Goal: Check status

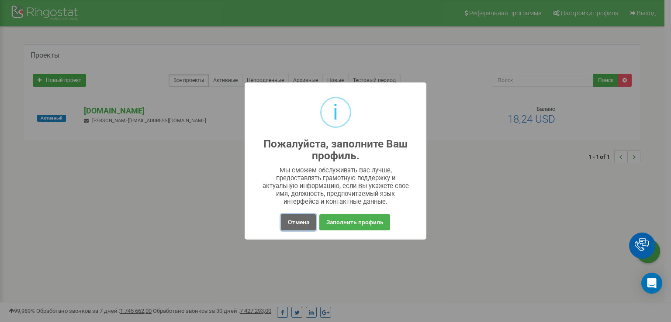
click at [288, 223] on button "Отмена" at bounding box center [298, 222] width 34 height 16
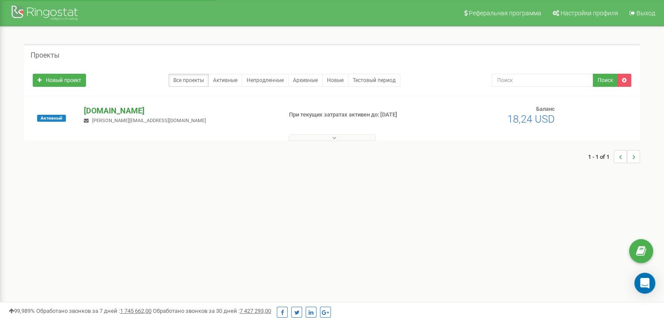
click at [109, 109] on p "[DOMAIN_NAME]" at bounding box center [179, 110] width 191 height 11
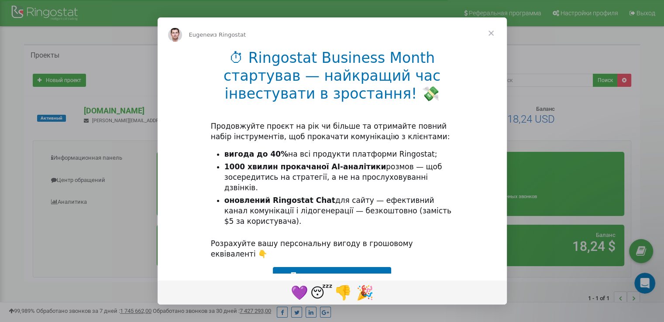
click at [493, 34] on span "Закрыть" at bounding box center [490, 32] width 31 height 31
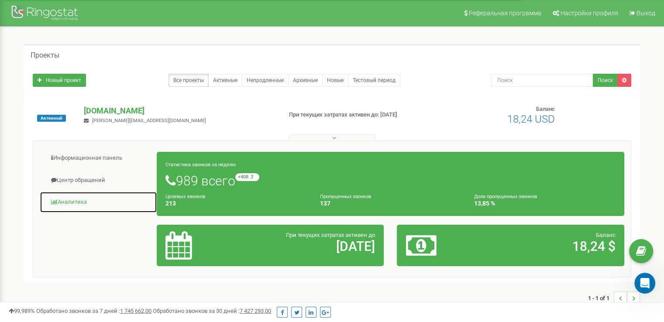
click at [79, 200] on link "Аналитика" at bounding box center [98, 202] width 117 height 21
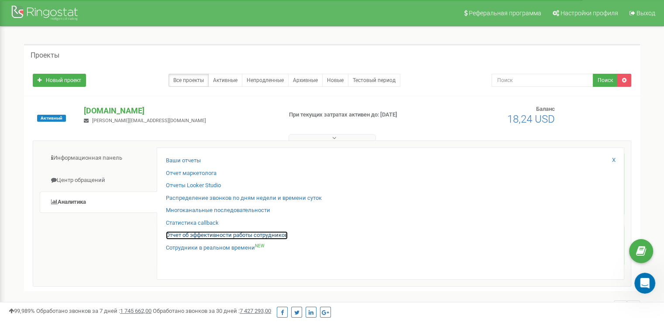
click at [227, 234] on link "Отчет об эффективности работы сотрудников" at bounding box center [227, 235] width 122 height 8
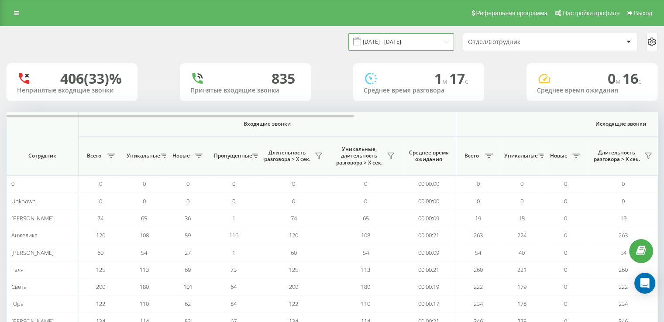
click at [440, 42] on input "[DATE] - [DATE]" at bounding box center [401, 41] width 106 height 17
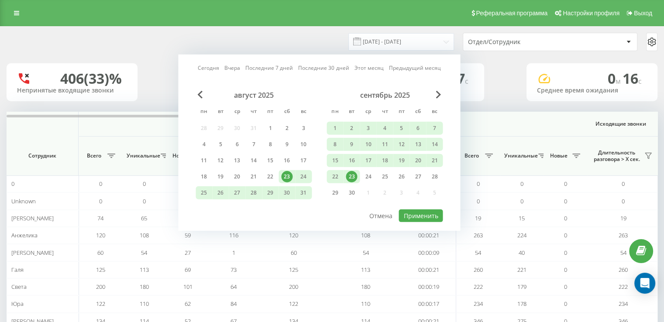
click at [351, 177] on div "23" at bounding box center [351, 176] width 11 height 11
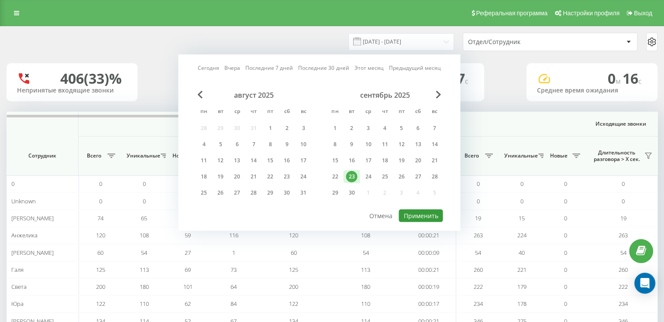
click at [435, 215] on button "Применить" at bounding box center [421, 216] width 44 height 13
type input "[DATE] - [DATE]"
